Goal: Transaction & Acquisition: Purchase product/service

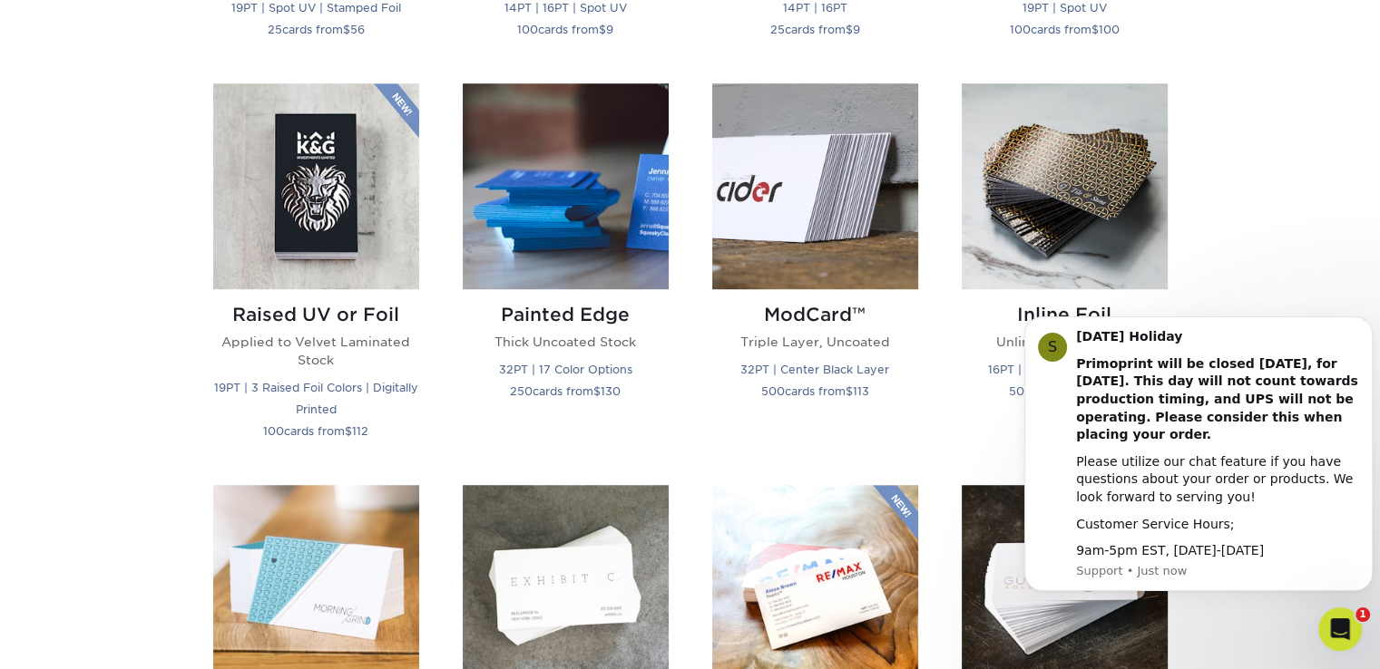
click at [1266, 183] on div "Get started below by choosing your paper, finish, and features: Filtered Matche…" at bounding box center [690, 470] width 1380 height 1985
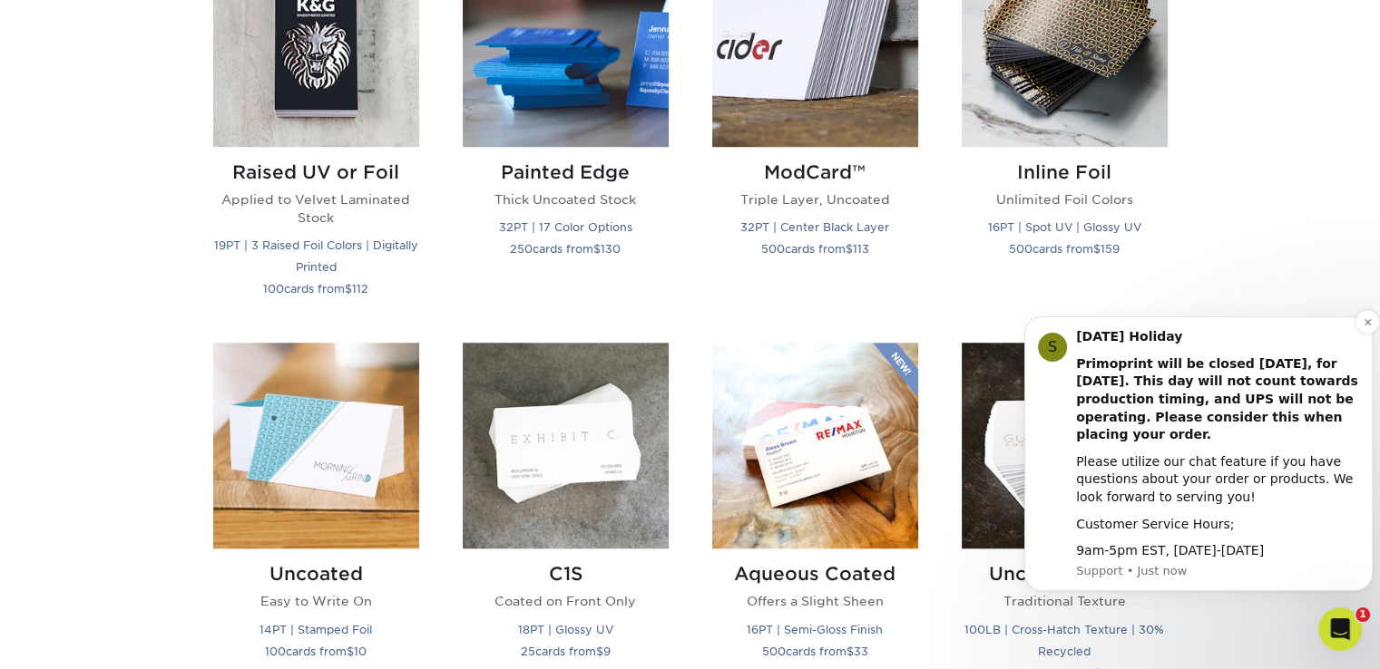
scroll to position [1339, 0]
click at [1362, 334] on div "S [DATE] Holiday Primoprint will be closed [DATE], for [DATE]. This day will no…" at bounding box center [1198, 454] width 348 height 275
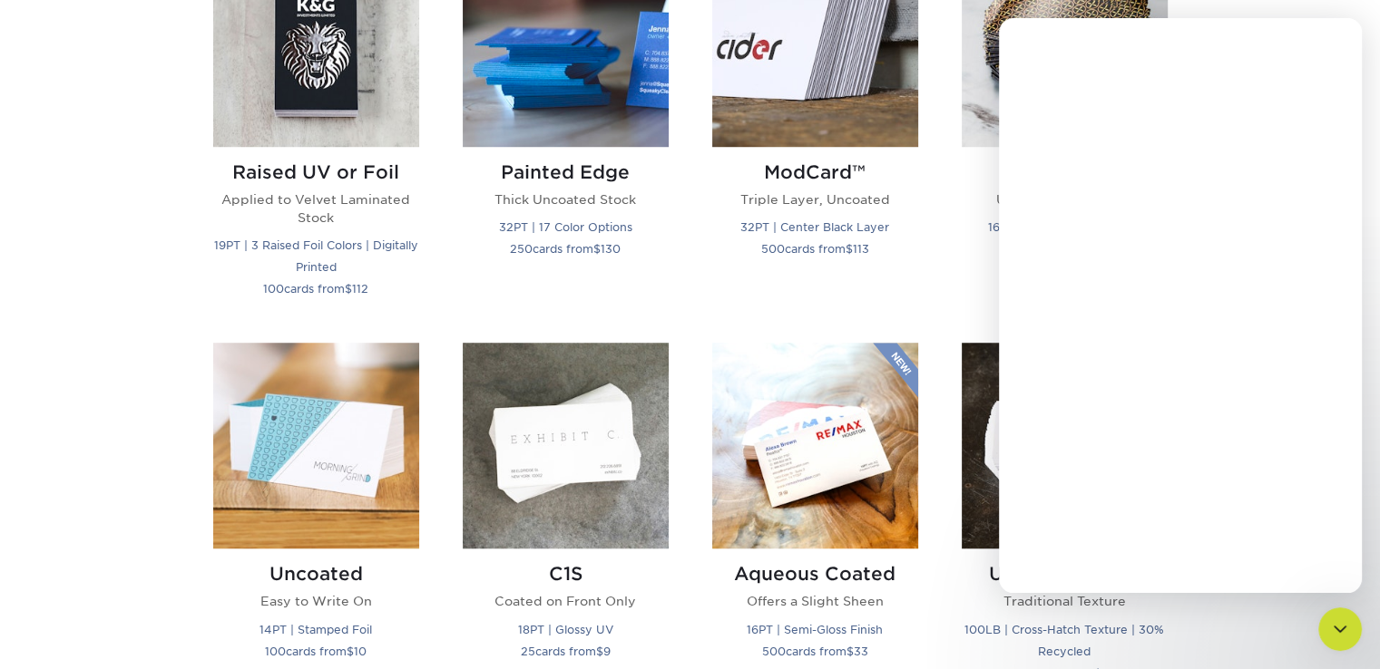
scroll to position [0, 0]
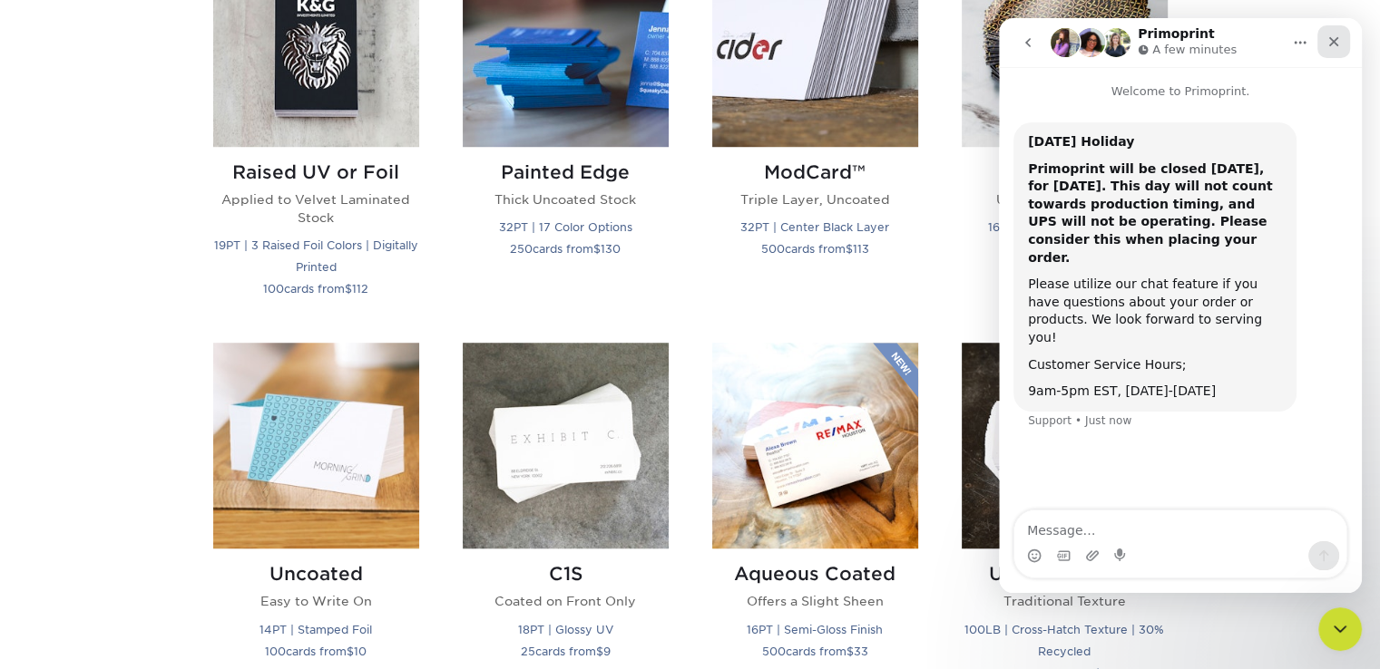
click at [1331, 45] on icon "Close" at bounding box center [1333, 41] width 15 height 15
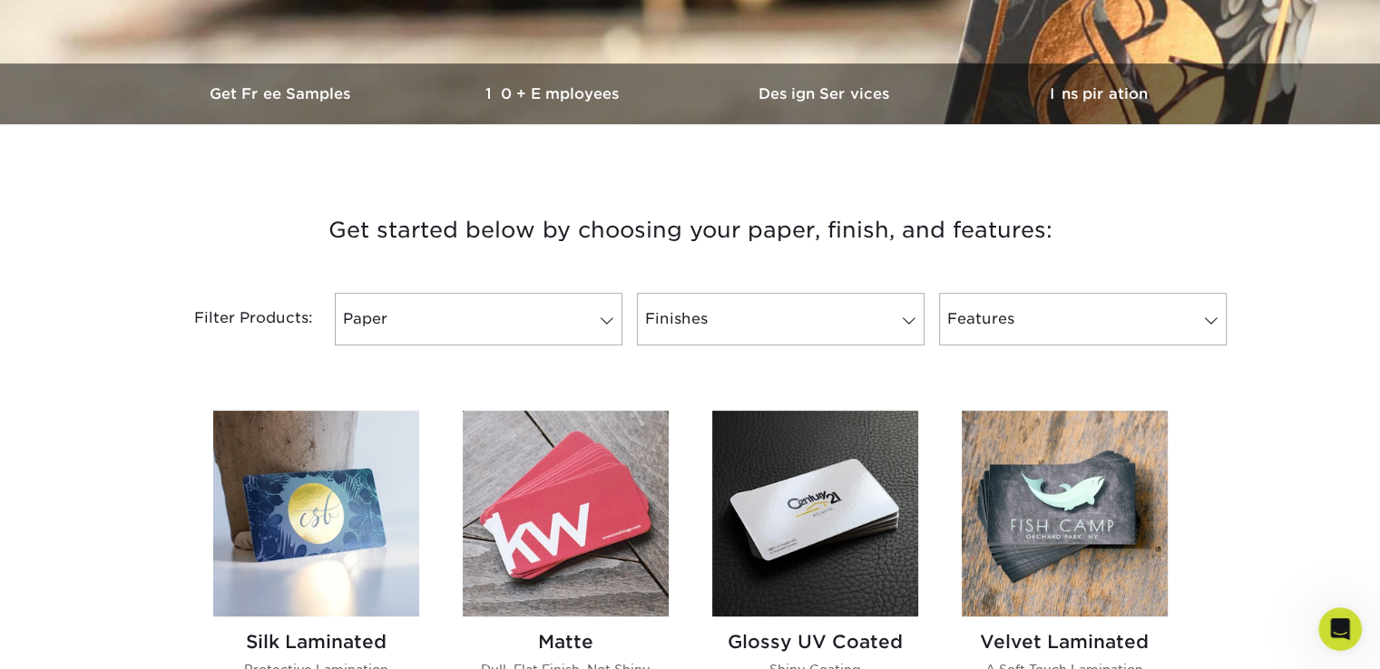
scroll to position [512, 0]
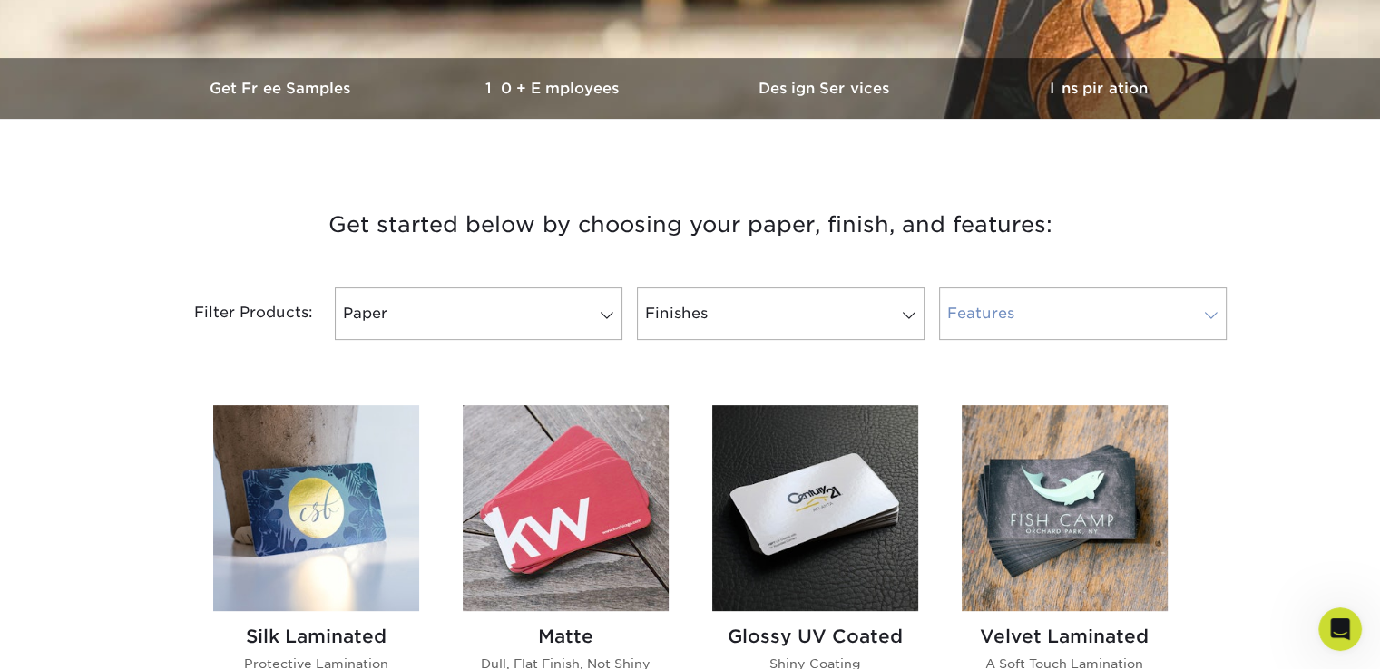
click at [1130, 314] on link "Features" at bounding box center [1083, 314] width 288 height 53
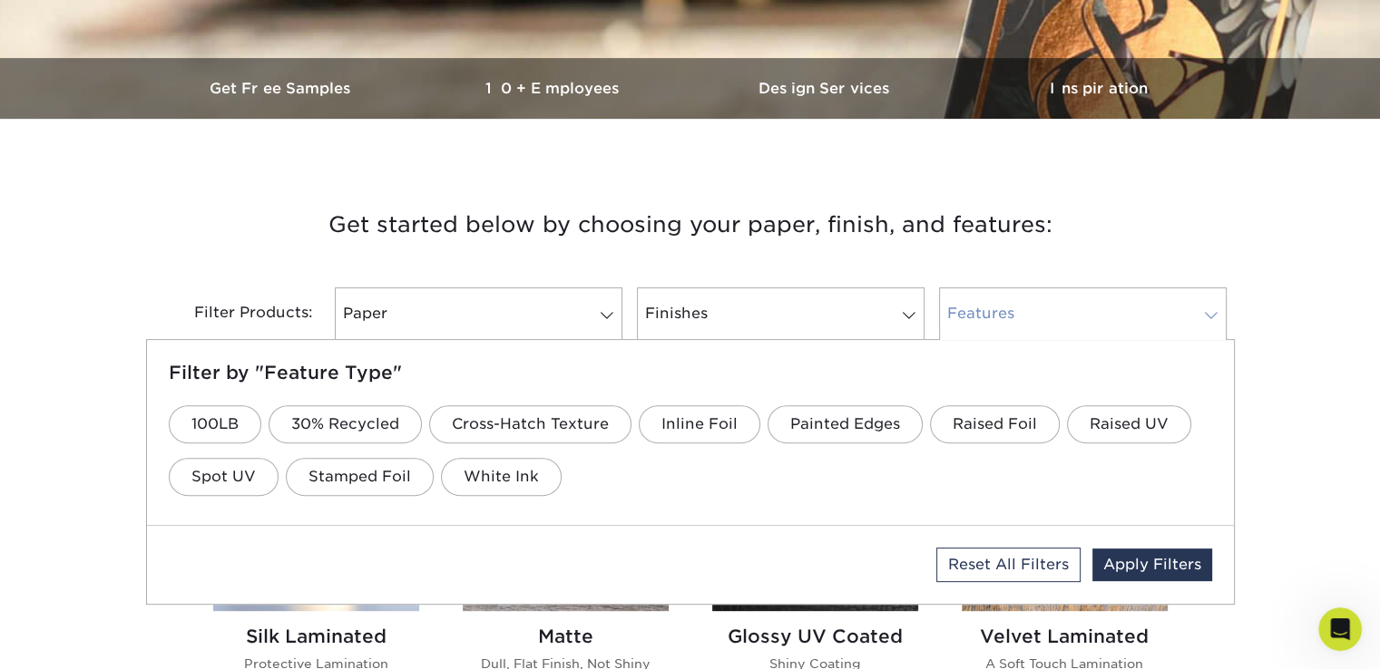
click at [1114, 298] on link "Features" at bounding box center [1083, 314] width 288 height 53
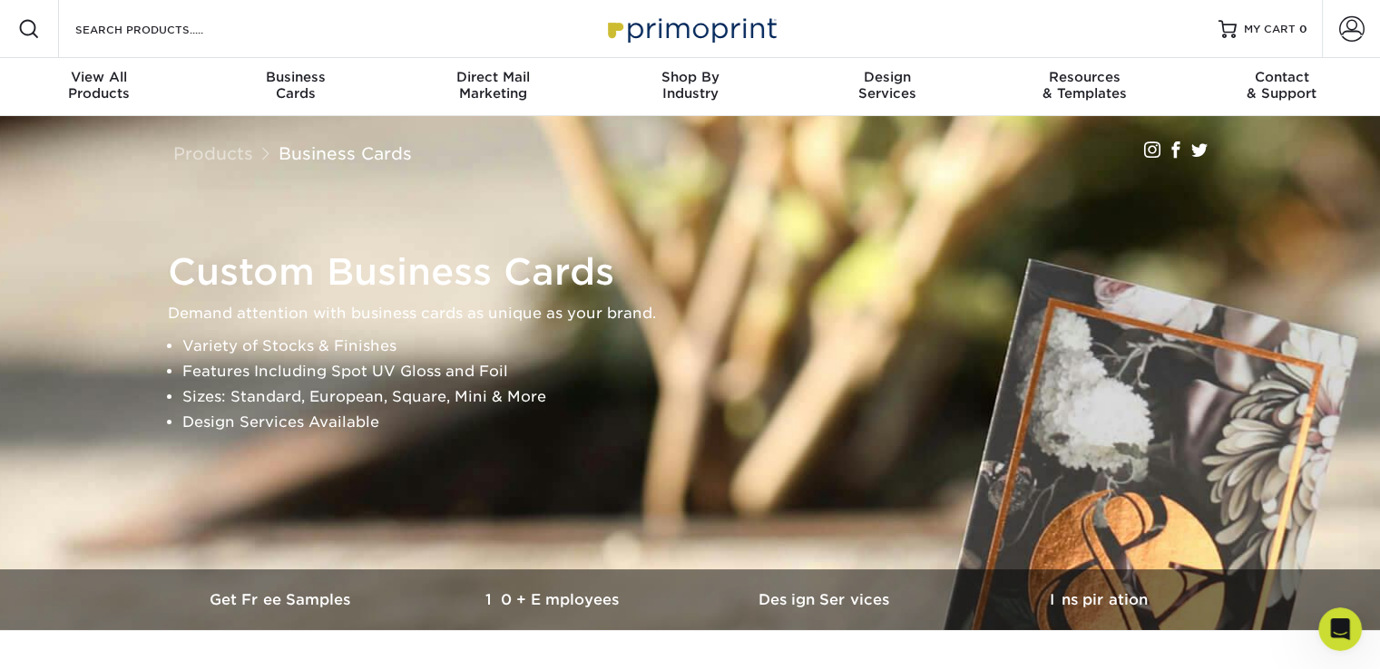
scroll to position [0, 0]
click at [486, 291] on h1 "Custom Business Cards" at bounding box center [698, 272] width 1061 height 44
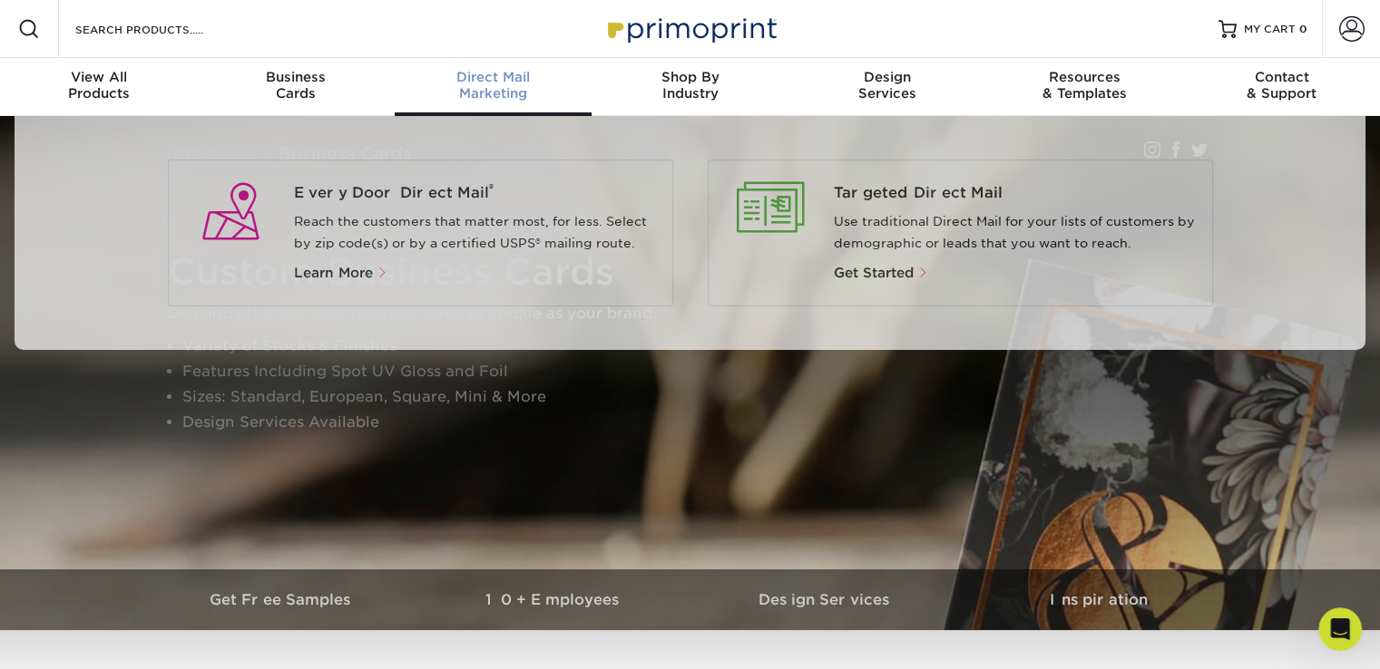
scroll to position [1, 0]
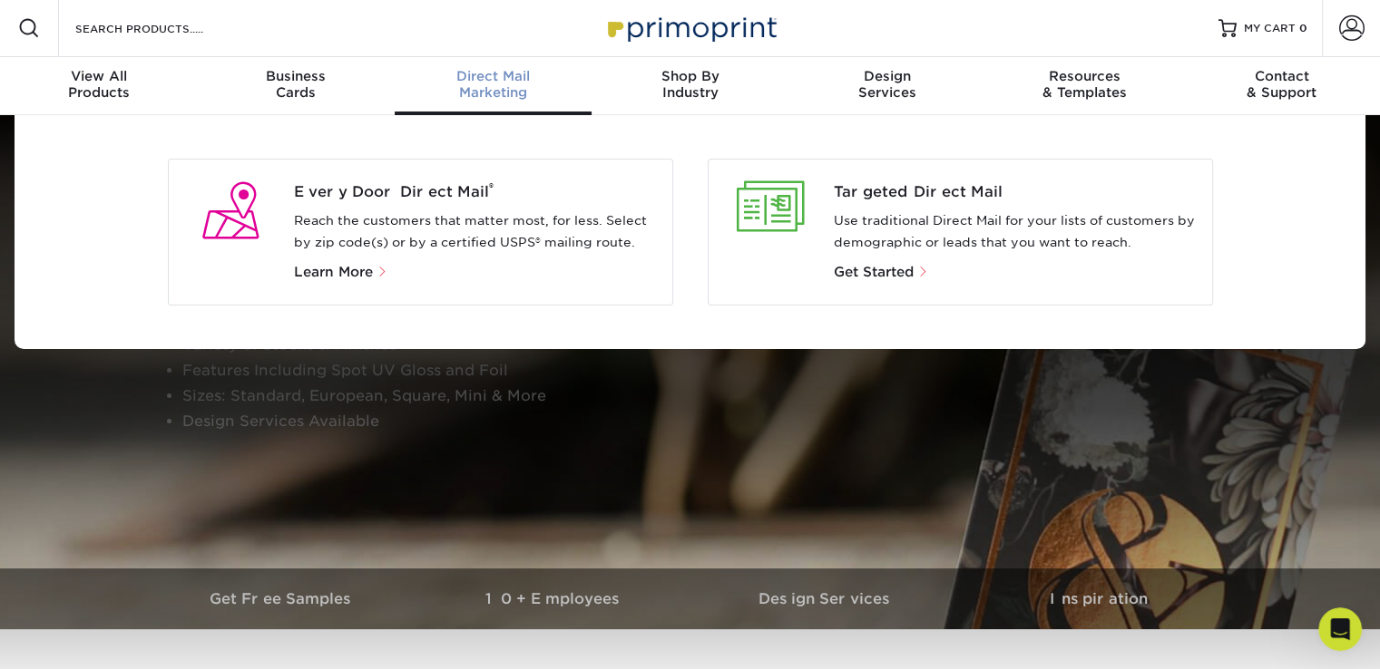
click at [483, 73] on span "Direct Mail" at bounding box center [493, 76] width 197 height 16
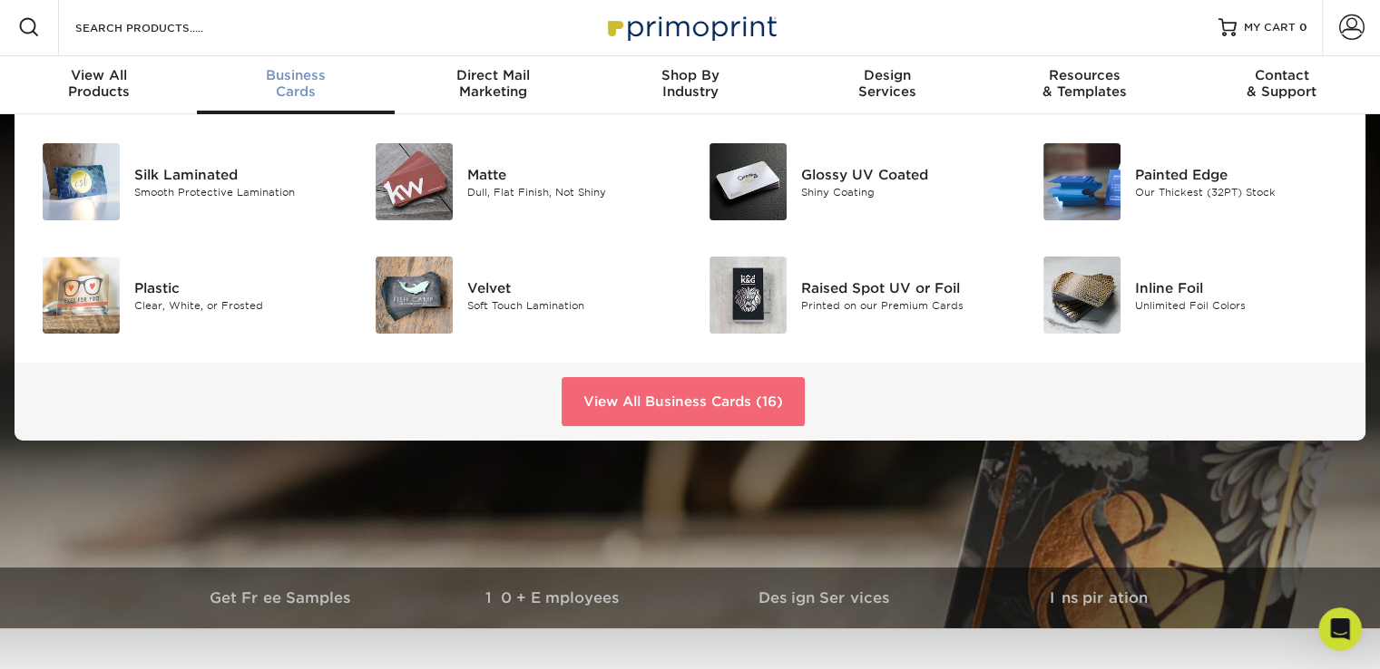
drag, startPoint x: 613, startPoint y: 411, endPoint x: 606, endPoint y: 418, distance: 10.3
click at [606, 418] on link "View All Business Cards (16)" at bounding box center [682, 401] width 243 height 49
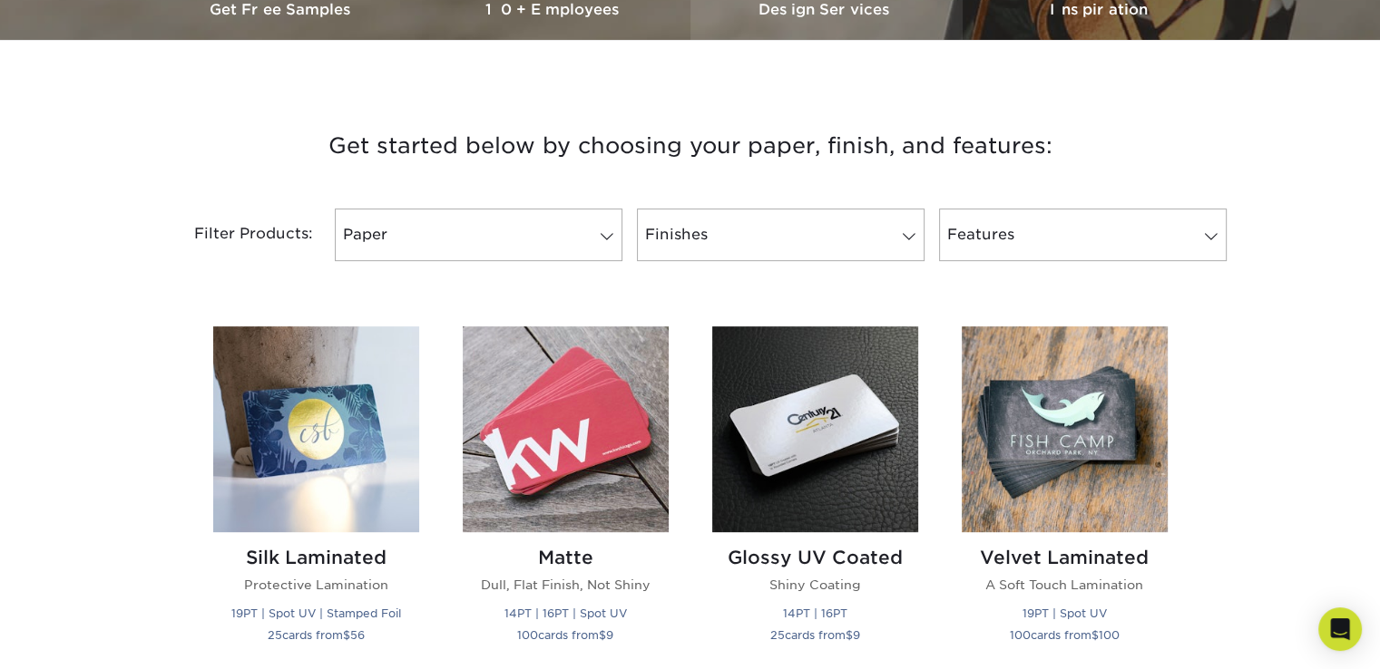
scroll to position [590, 0]
